Goal: Task Accomplishment & Management: Manage account settings

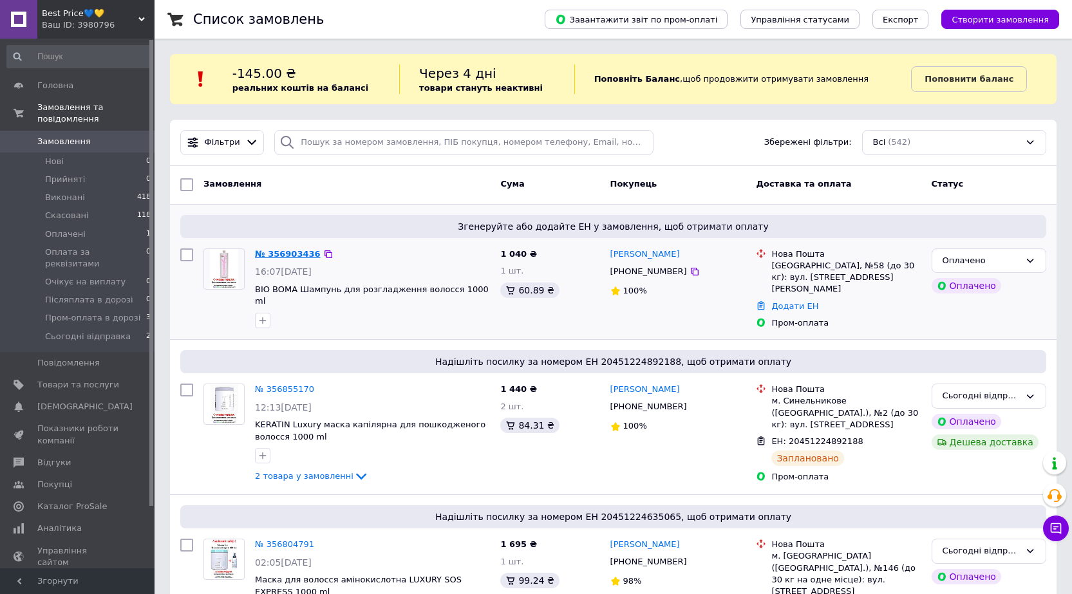
click at [279, 249] on link "№ 356903436" at bounding box center [288, 254] width 66 height 10
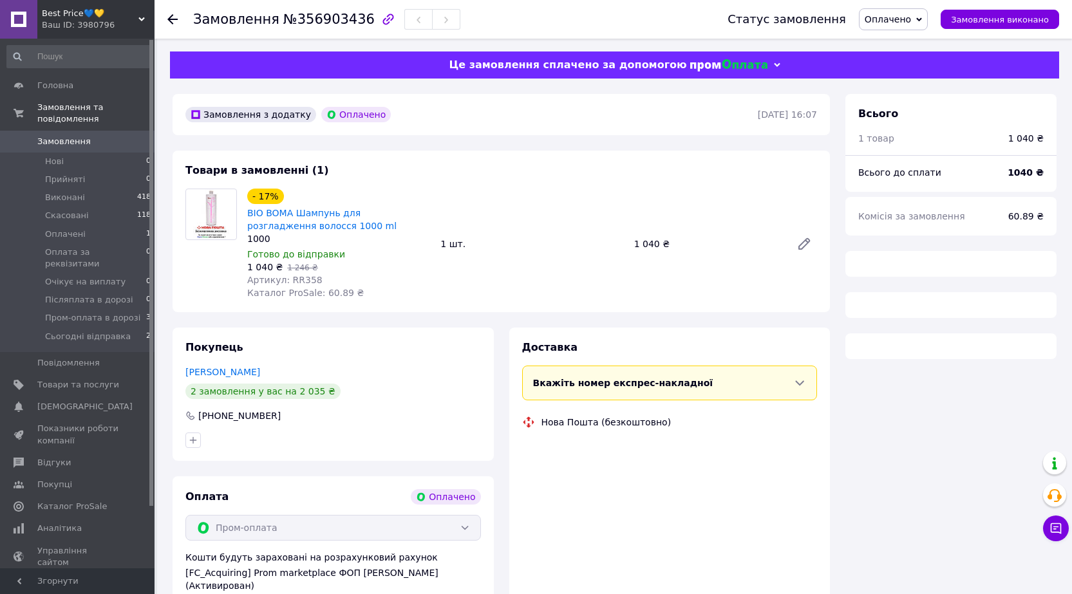
click at [900, 16] on span "Оплачено" at bounding box center [887, 19] width 46 height 10
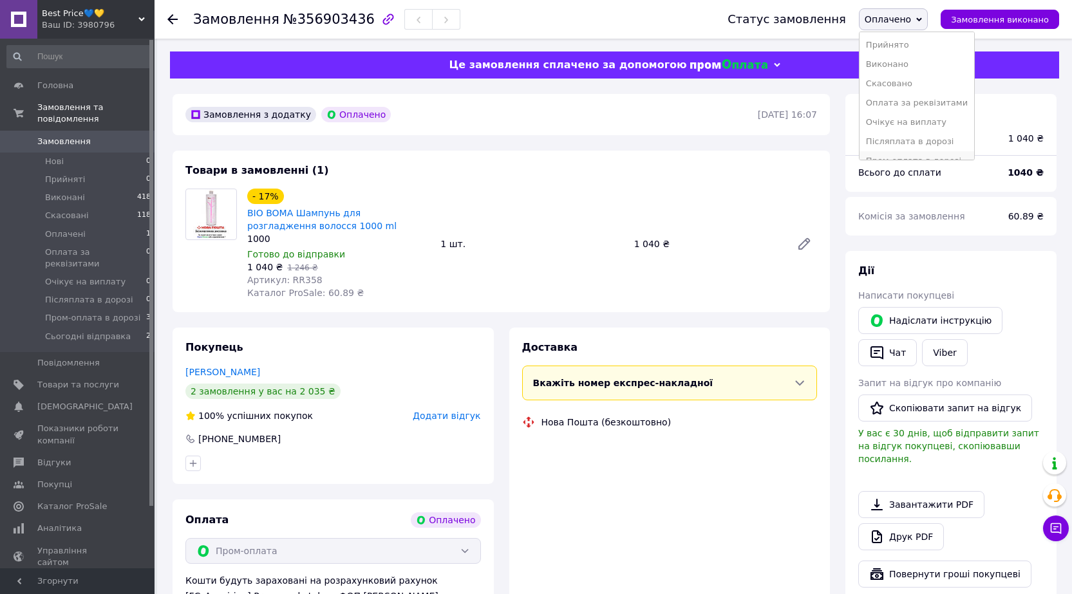
scroll to position [33, 0]
click at [917, 142] on li "Сьогодні відправка" at bounding box center [916, 146] width 115 height 19
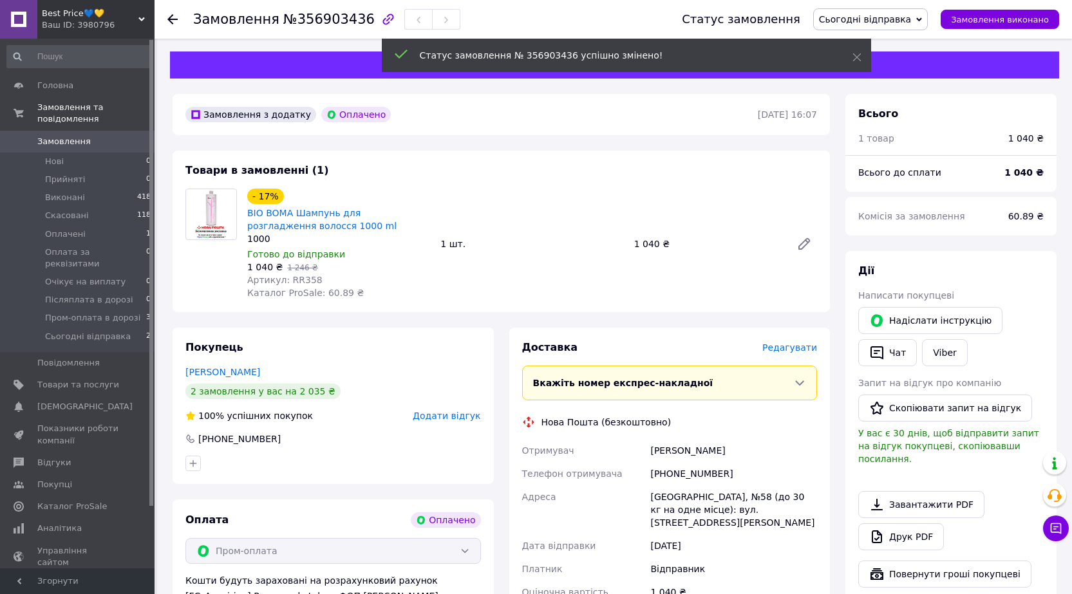
scroll to position [193, 0]
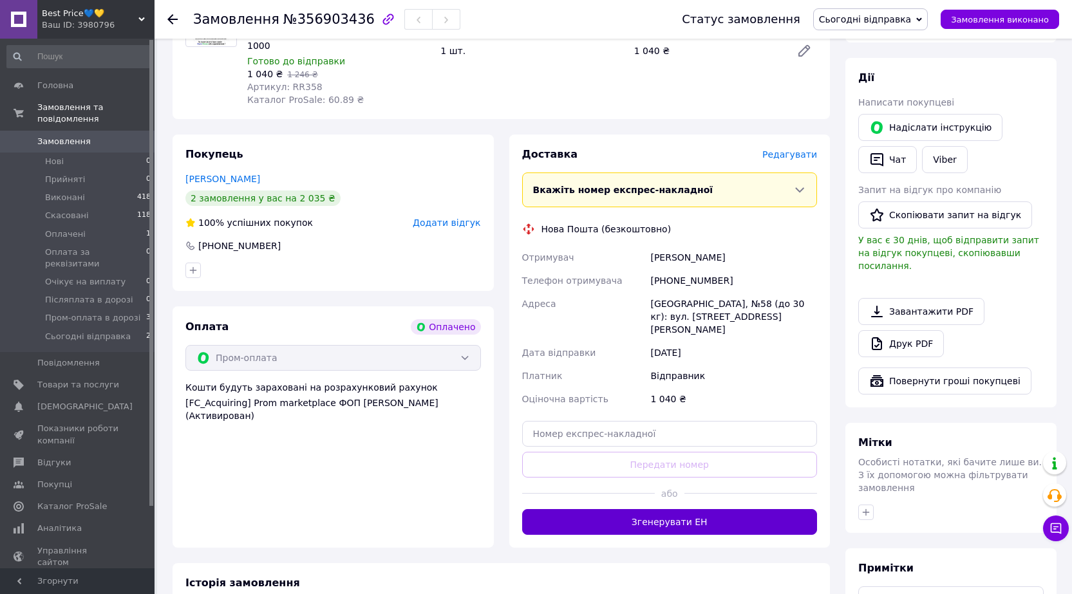
click at [648, 509] on button "Згенерувати ЕН" at bounding box center [669, 522] width 295 height 26
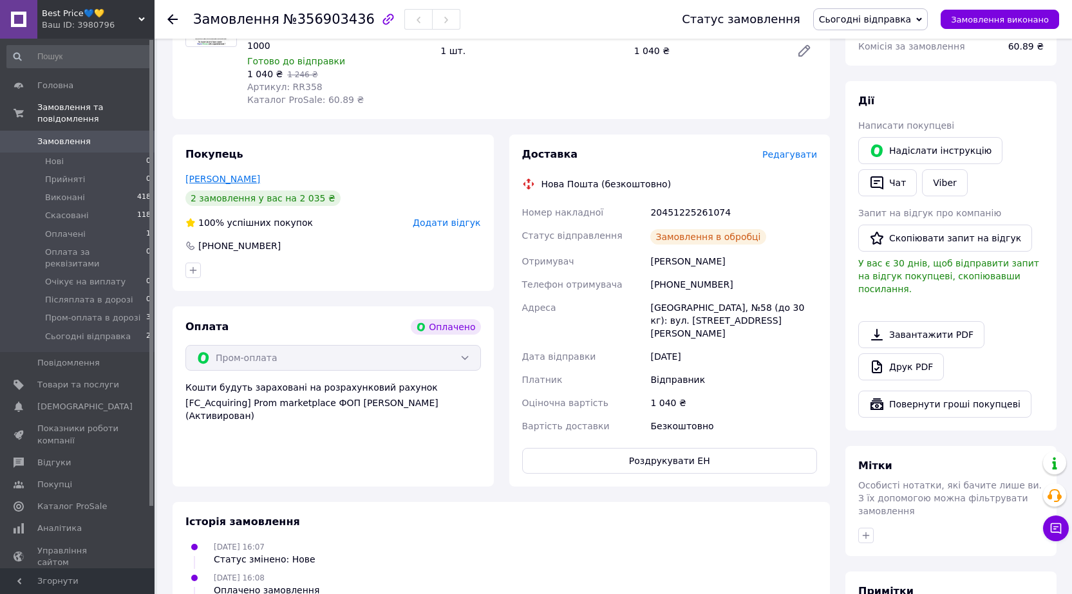
click at [246, 179] on link "Степаненко Маргарита" at bounding box center [222, 179] width 75 height 10
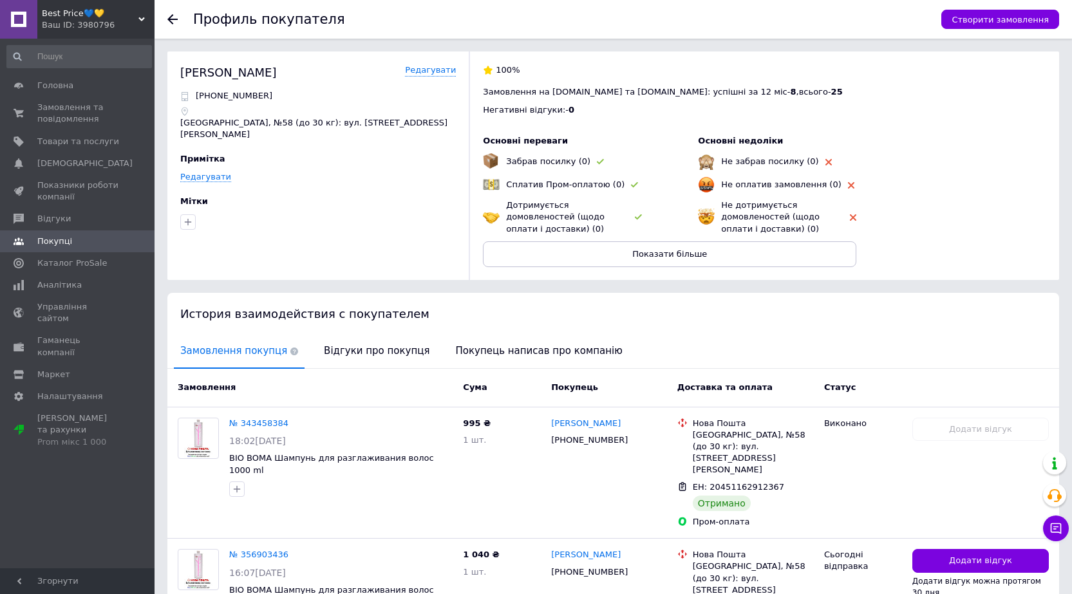
scroll to position [80, 0]
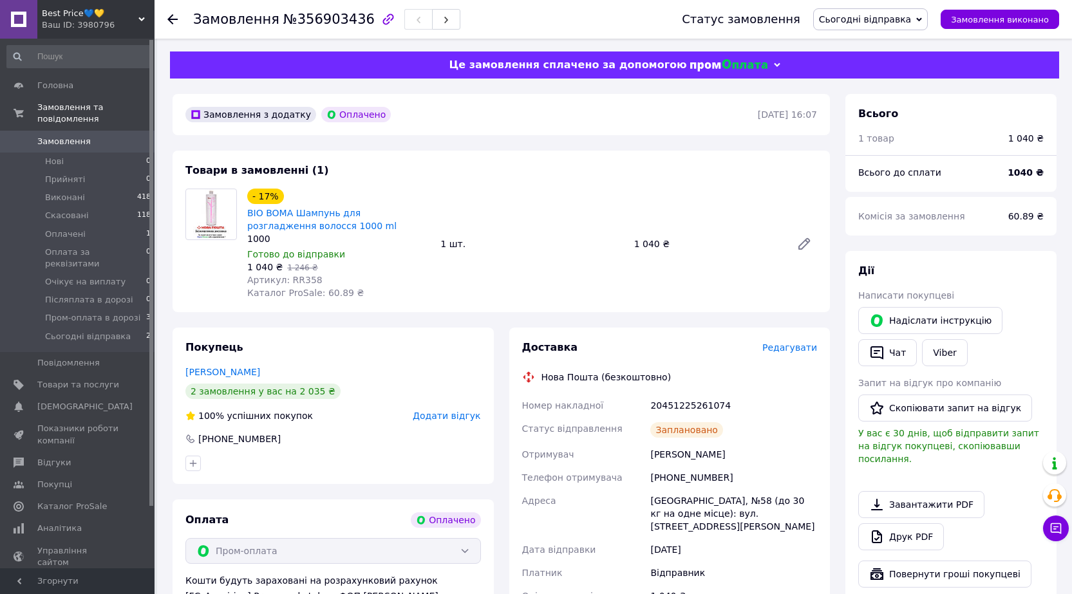
click at [684, 412] on div "20451225261074" at bounding box center [733, 405] width 172 height 23
copy div "20451225261074"
click at [139, 31] on div "Ваш ID: 3980796" at bounding box center [98, 25] width 113 height 12
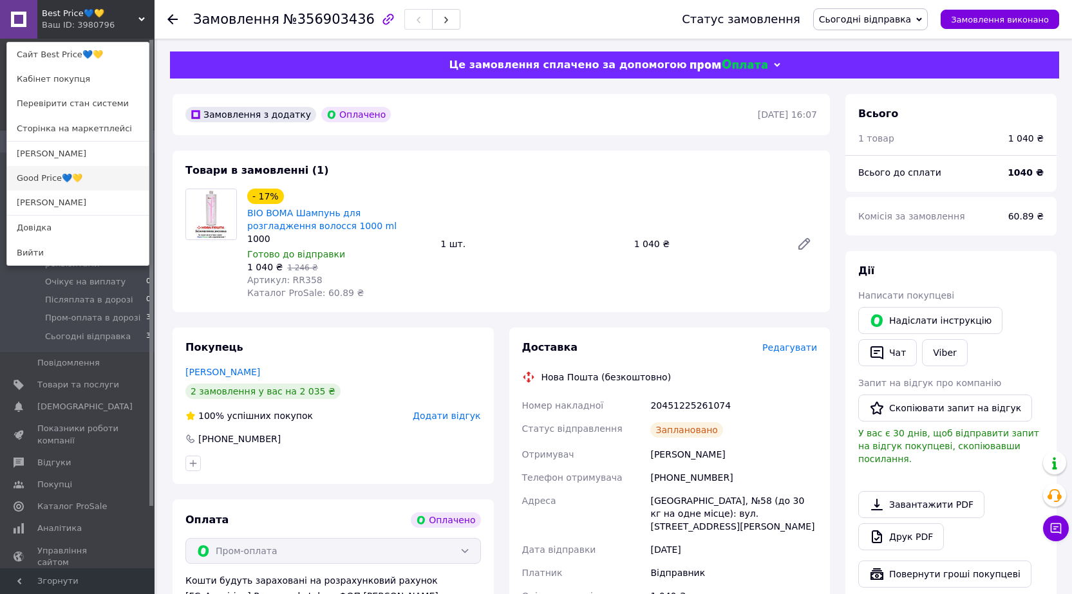
click at [86, 174] on link "Good Price💙💛" at bounding box center [78, 178] width 142 height 24
